Goal: Task Accomplishment & Management: Complete application form

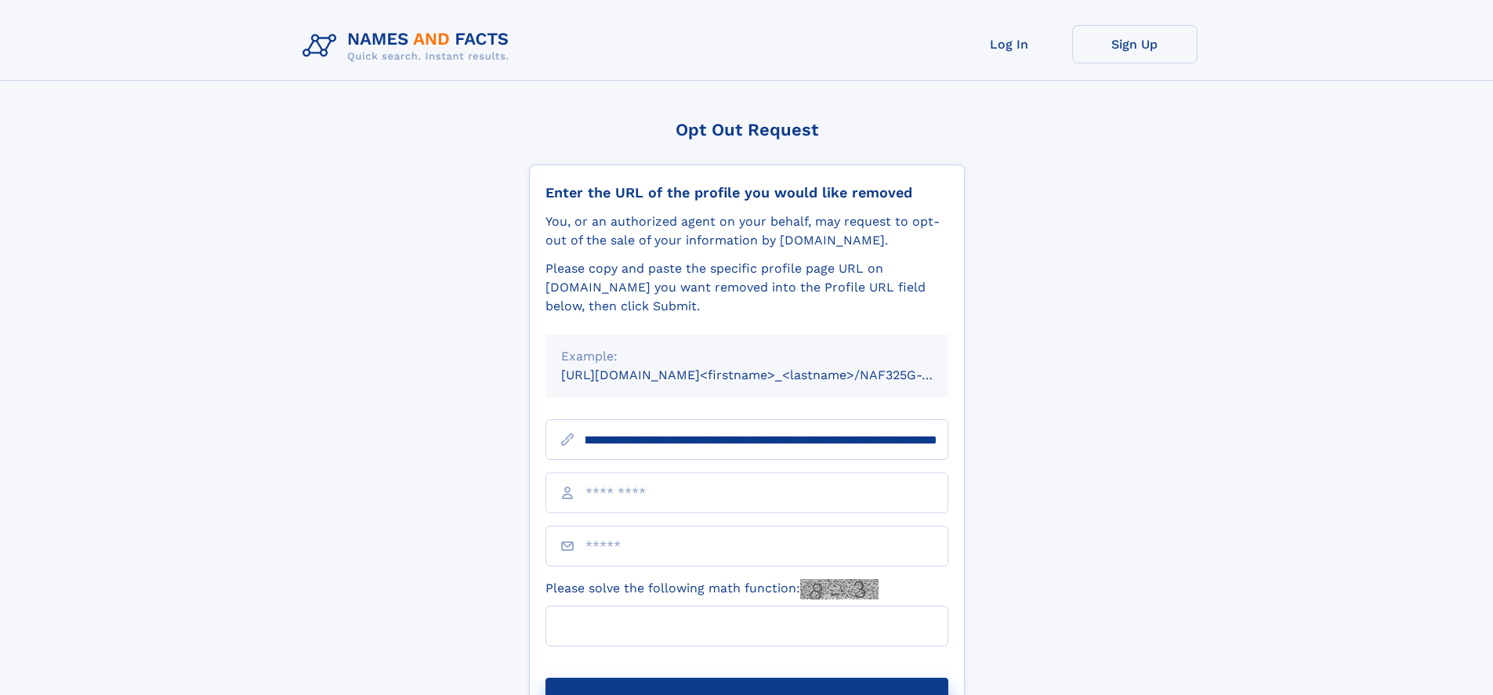
scroll to position [0, 207]
type input "**********"
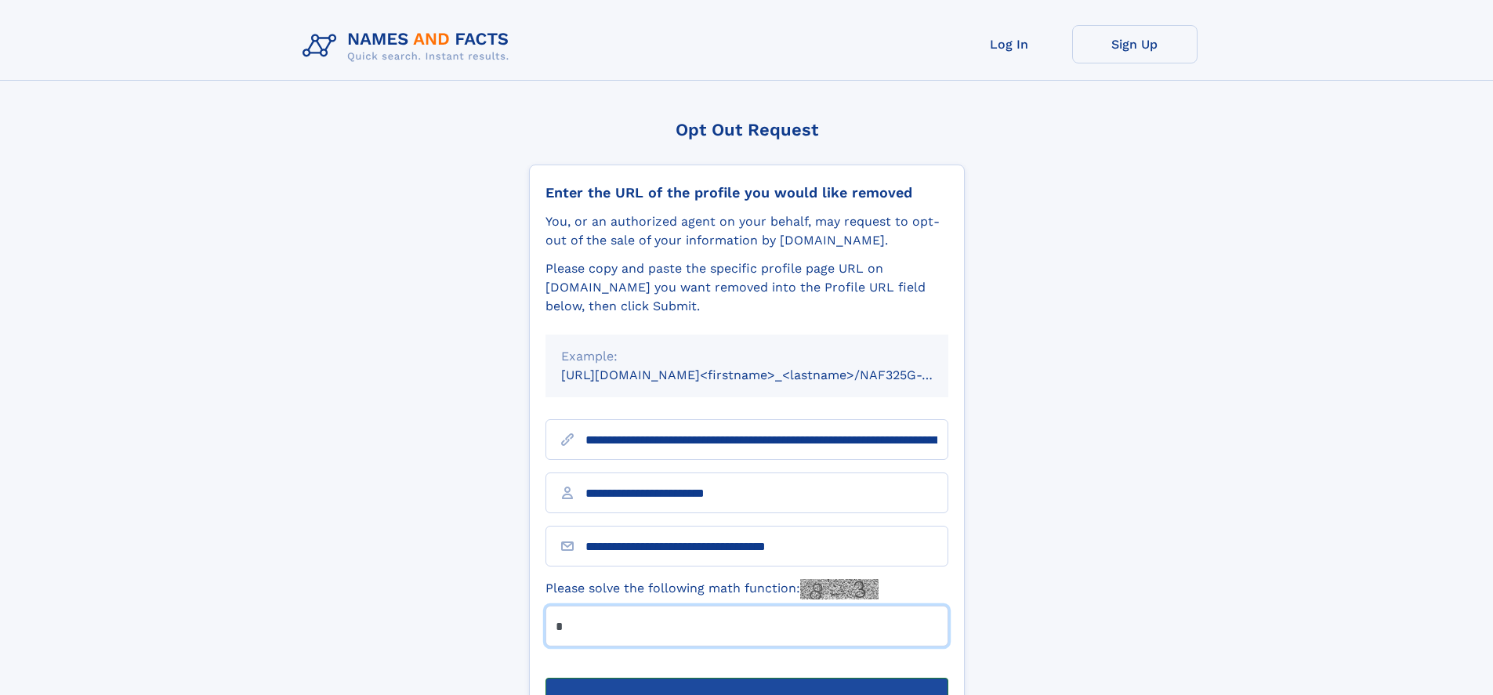
type input "*"
click at [746, 678] on button "Submit Opt Out Request" at bounding box center [746, 703] width 403 height 50
